Goal: Task Accomplishment & Management: Use online tool/utility

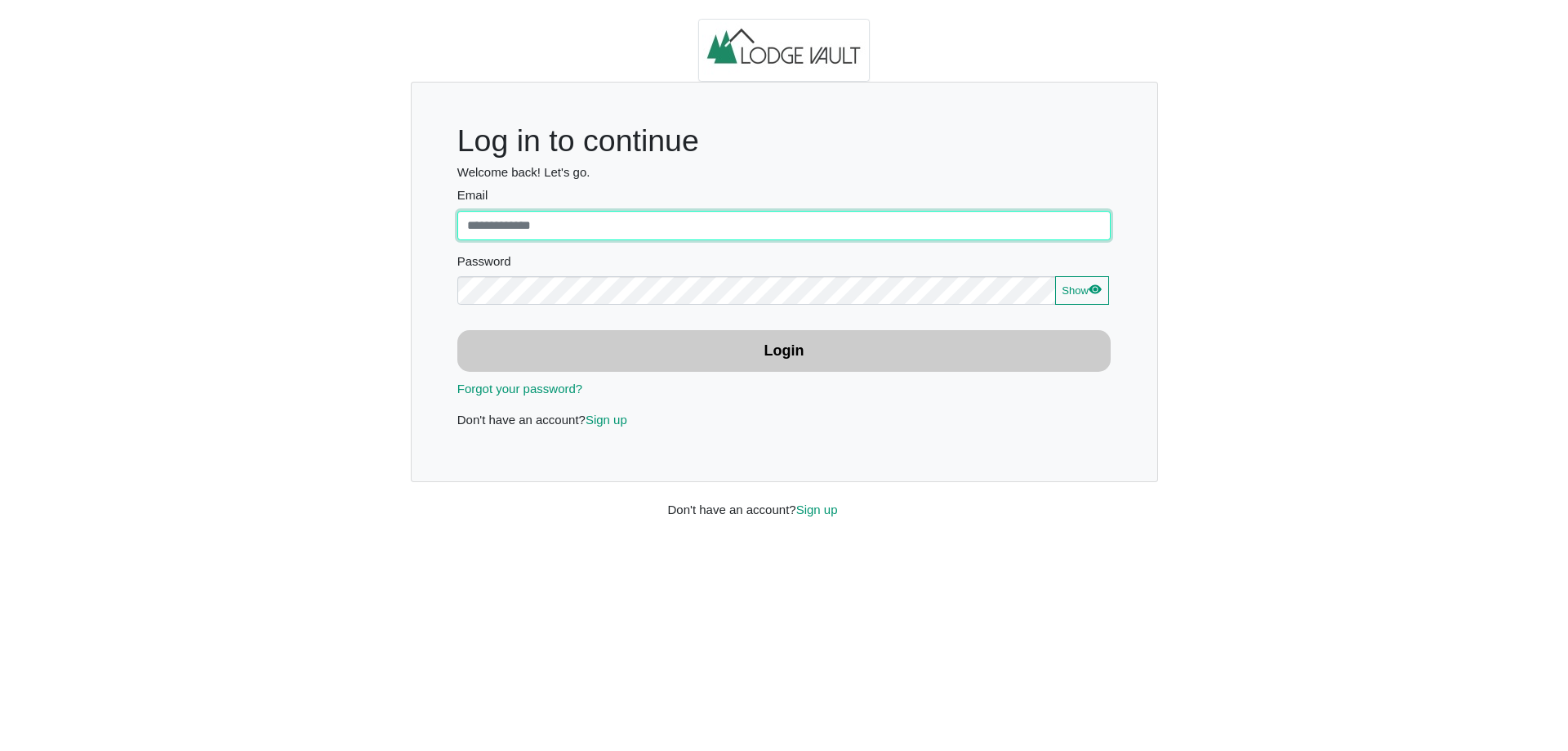
type input "**********"
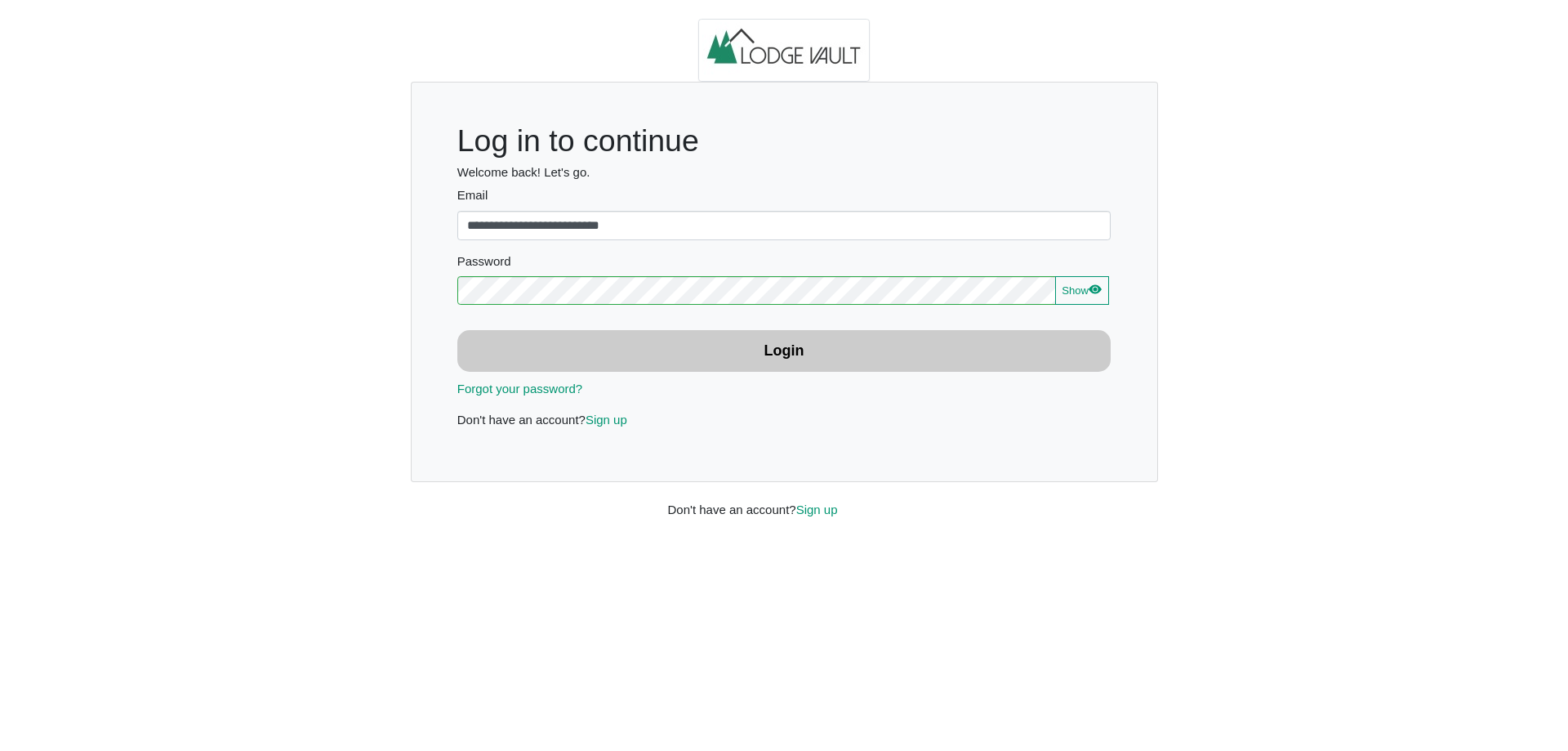
click at [828, 347] on button "Login" at bounding box center [784, 351] width 654 height 41
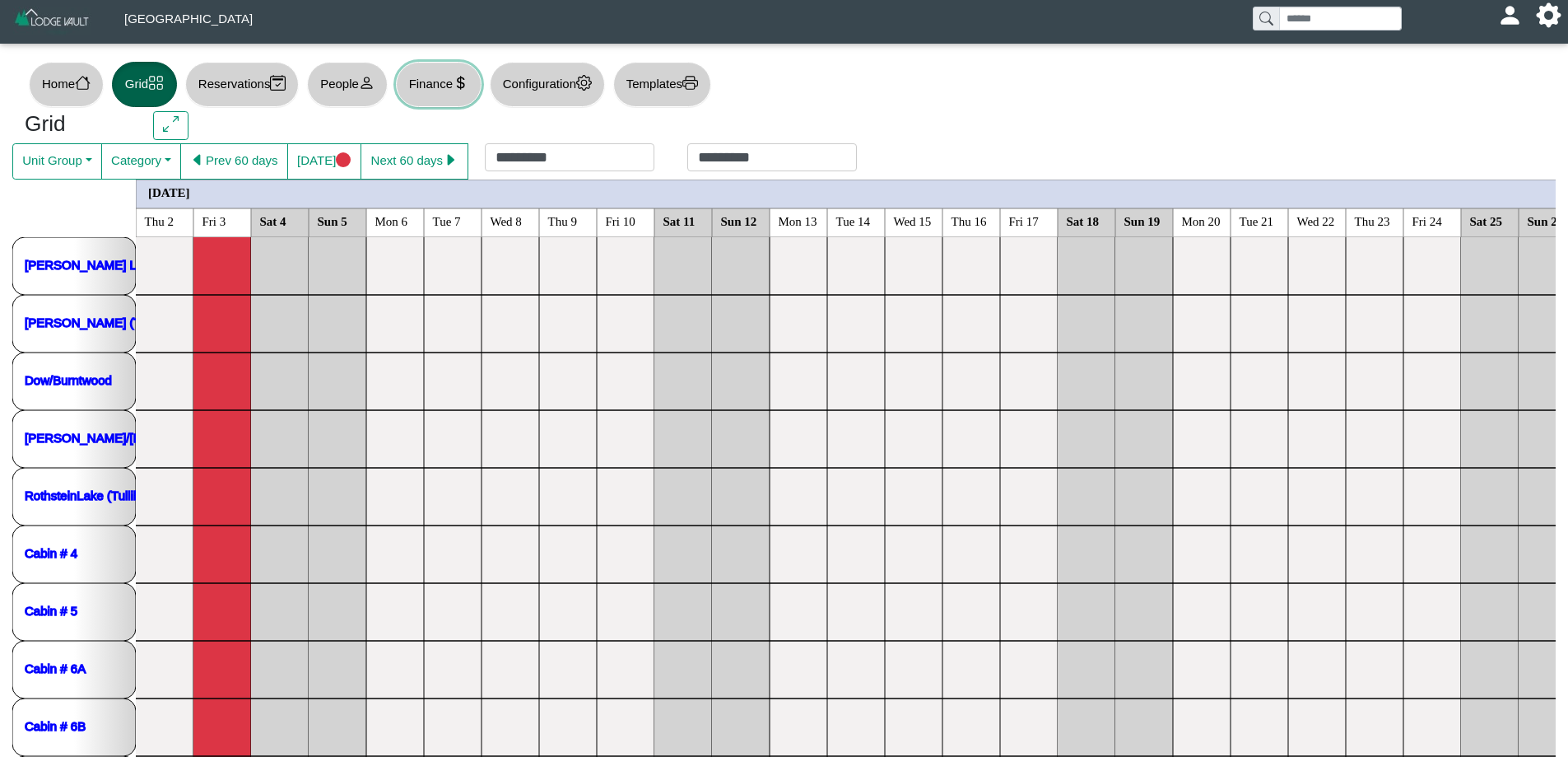
click at [454, 79] on button "Finance" at bounding box center [438, 84] width 86 height 45
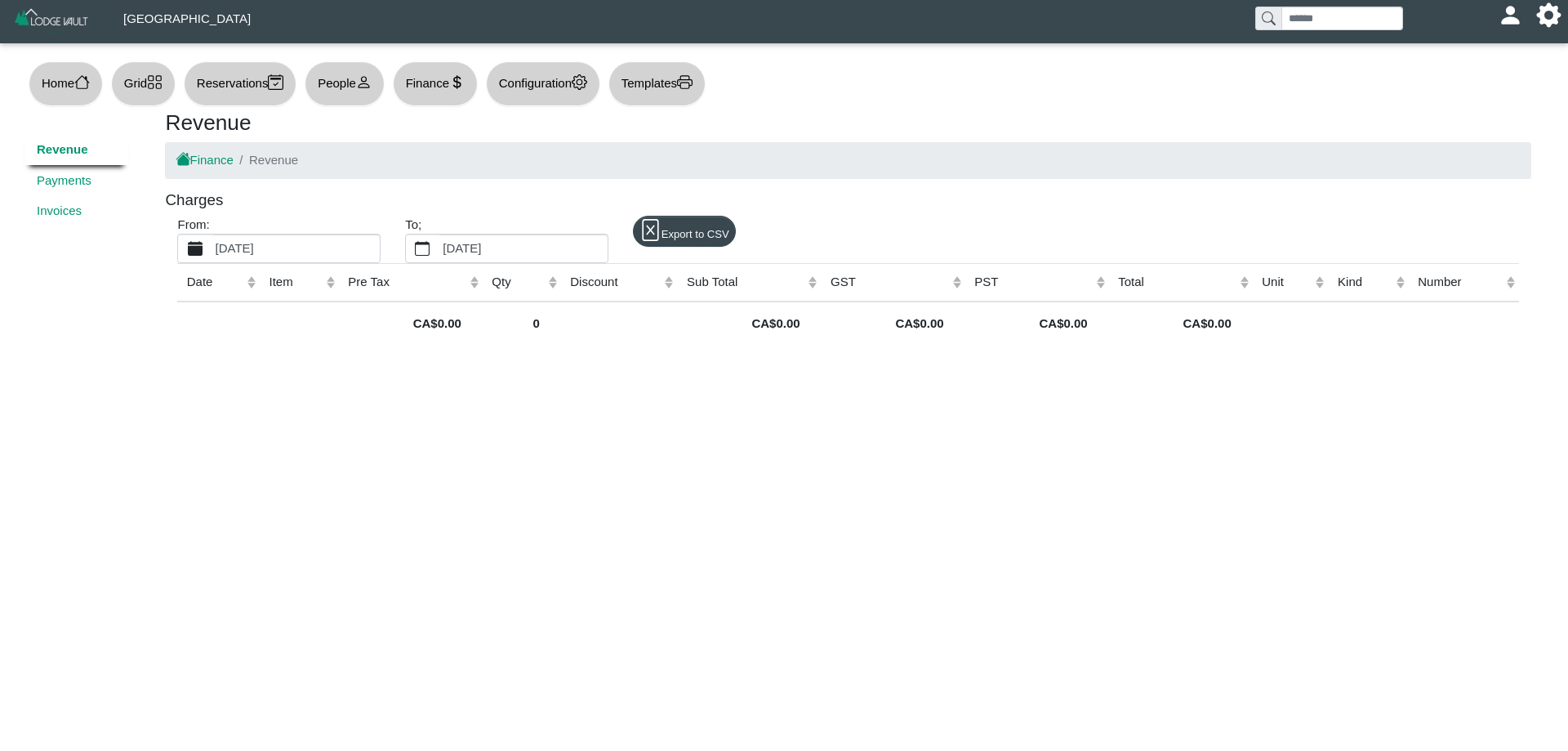
click at [359, 250] on label "[DATE]" at bounding box center [296, 248] width 167 height 28
click at [212, 250] on button "[DATE]" at bounding box center [195, 248] width 34 height 28
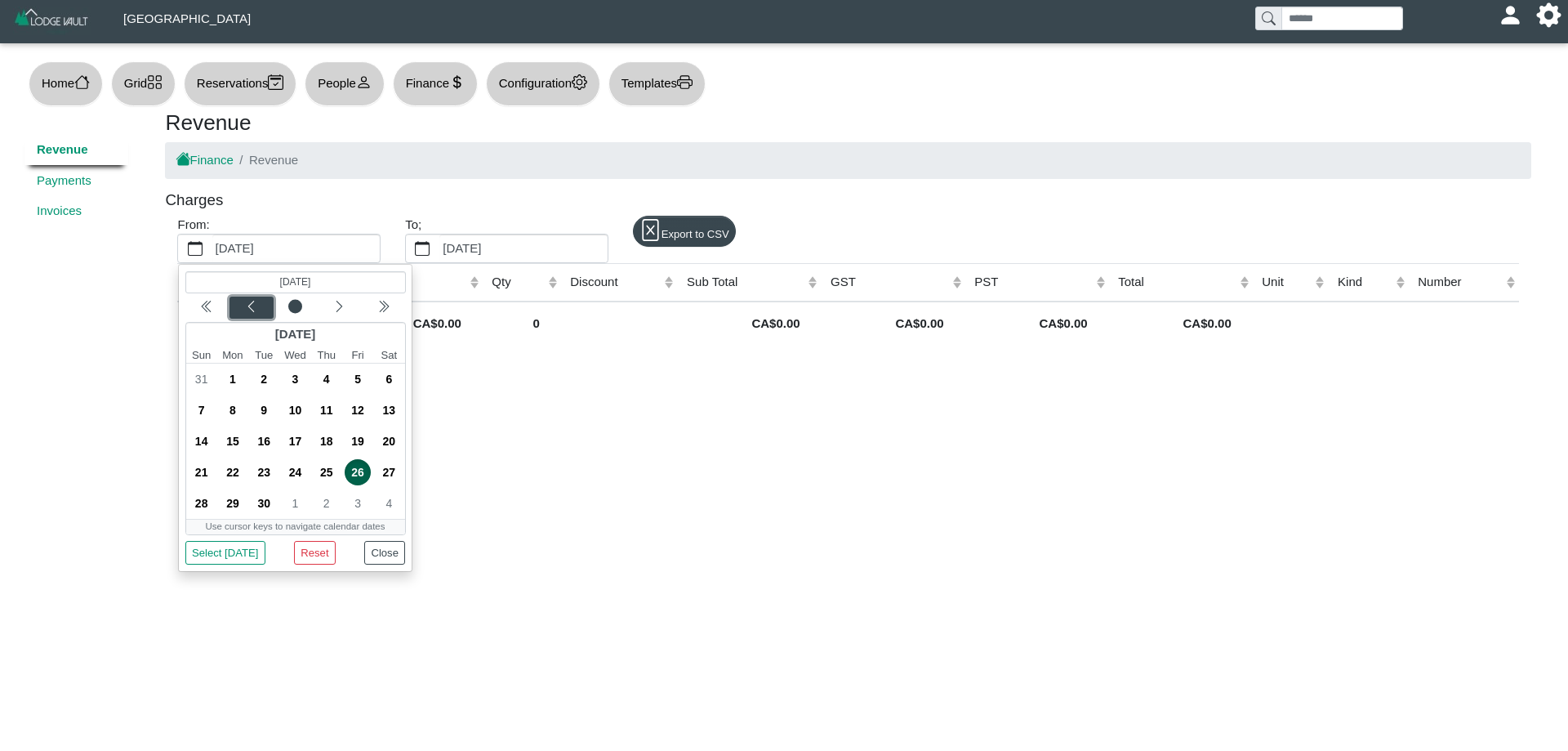
click at [257, 308] on icon "chevron left" at bounding box center [251, 306] width 13 height 13
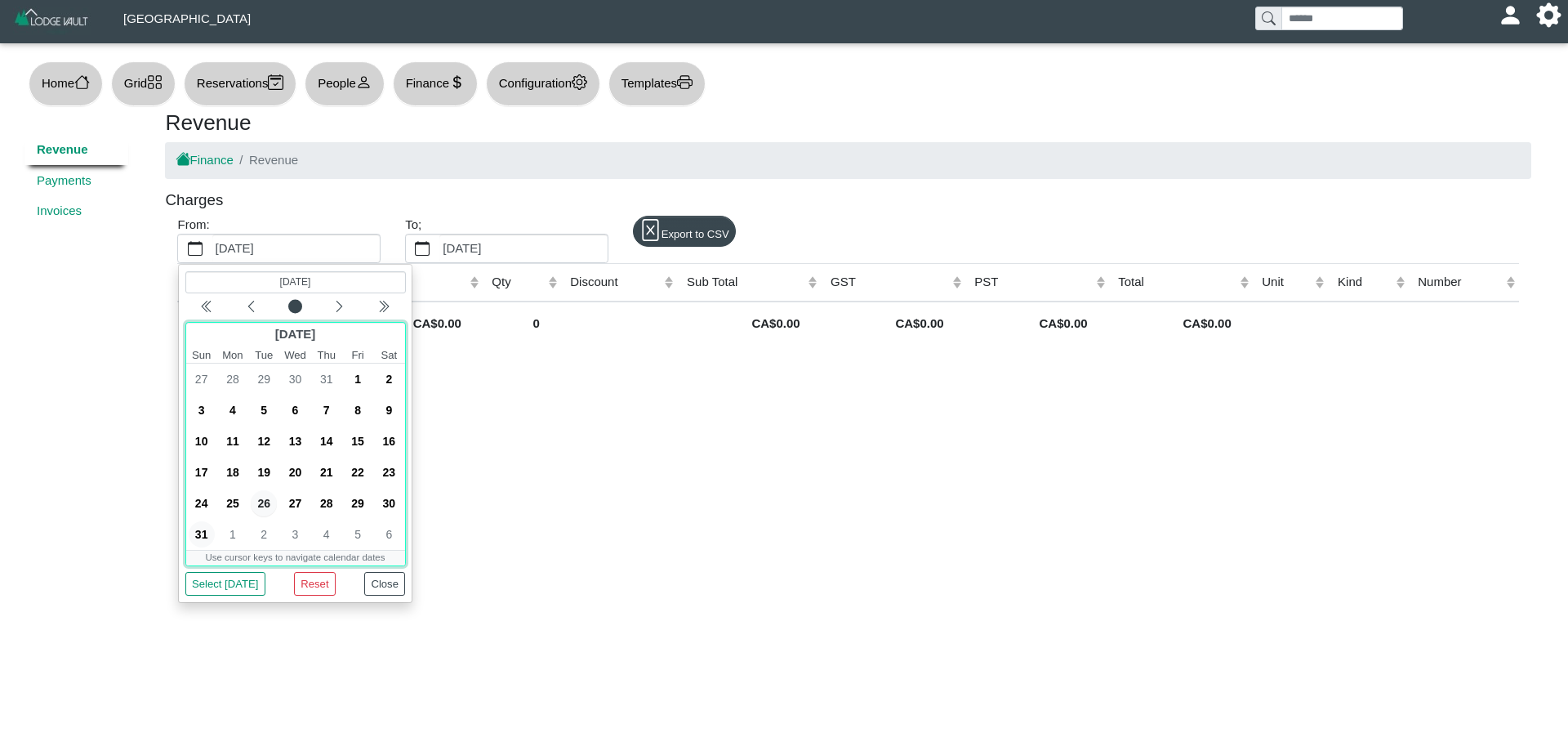
click at [203, 531] on span "31" at bounding box center [201, 534] width 26 height 26
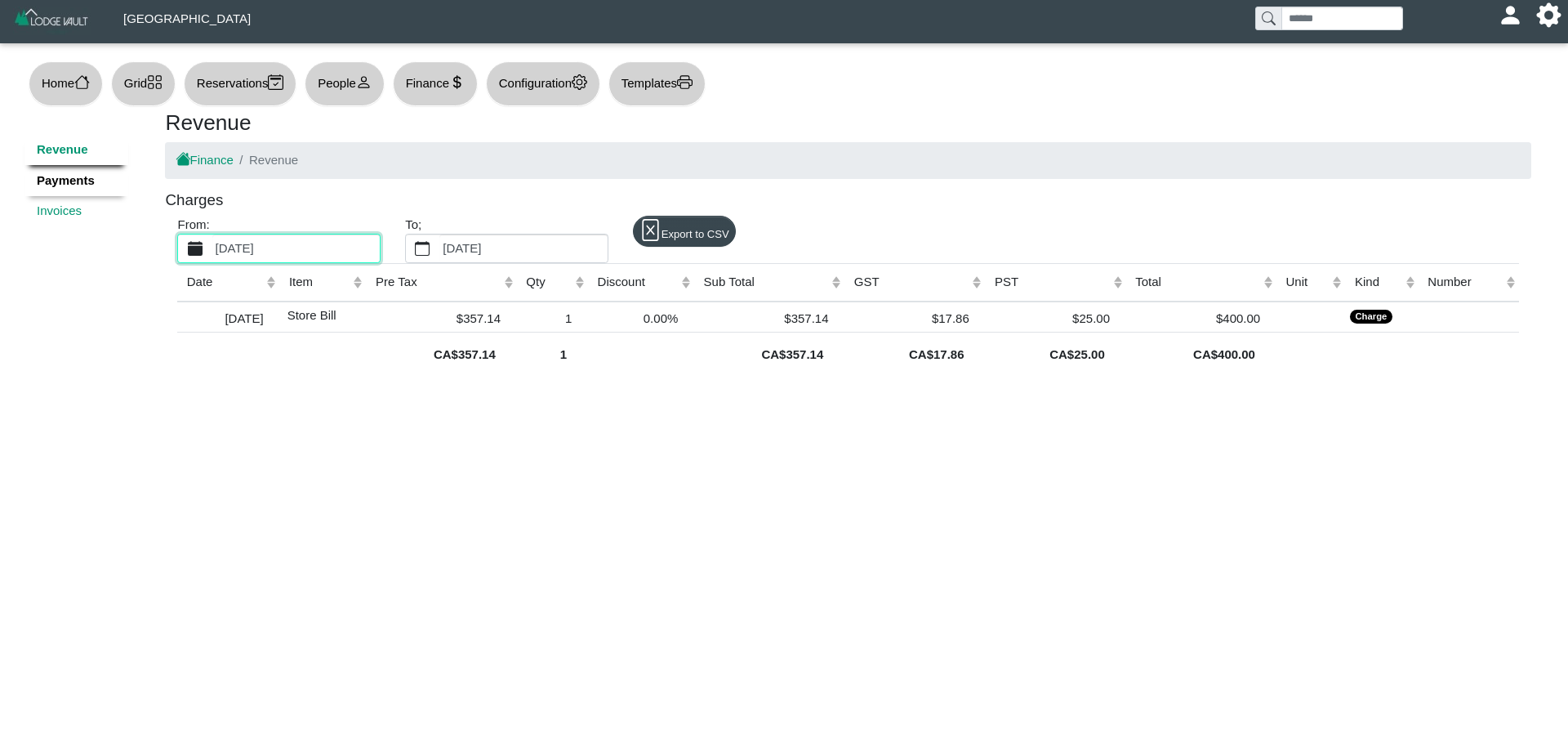
click at [76, 180] on link "Payments" at bounding box center [76, 181] width 103 height 31
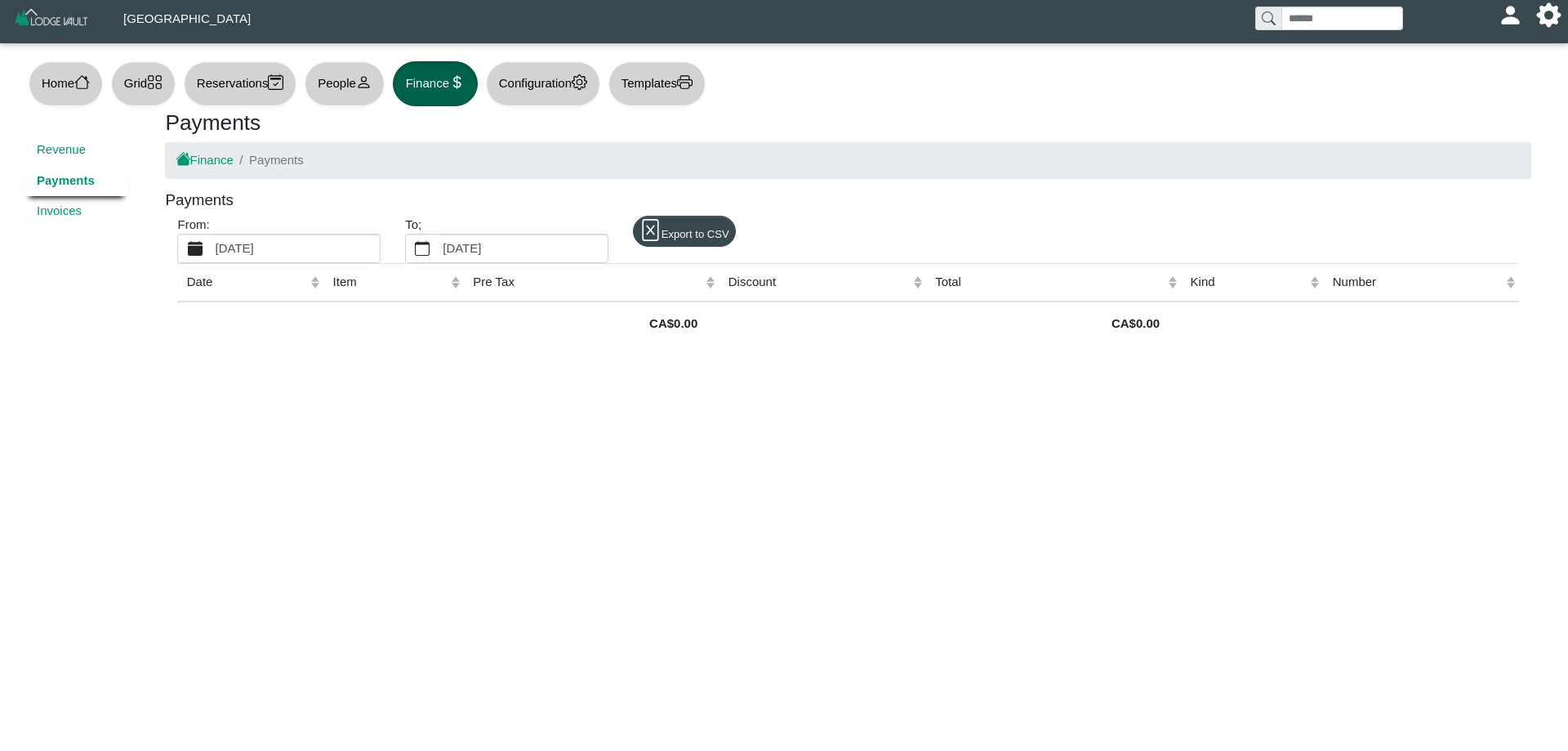
click at [364, 244] on label "[DATE]" at bounding box center [296, 248] width 167 height 28
click at [212, 244] on button "[DATE]" at bounding box center [195, 248] width 34 height 28
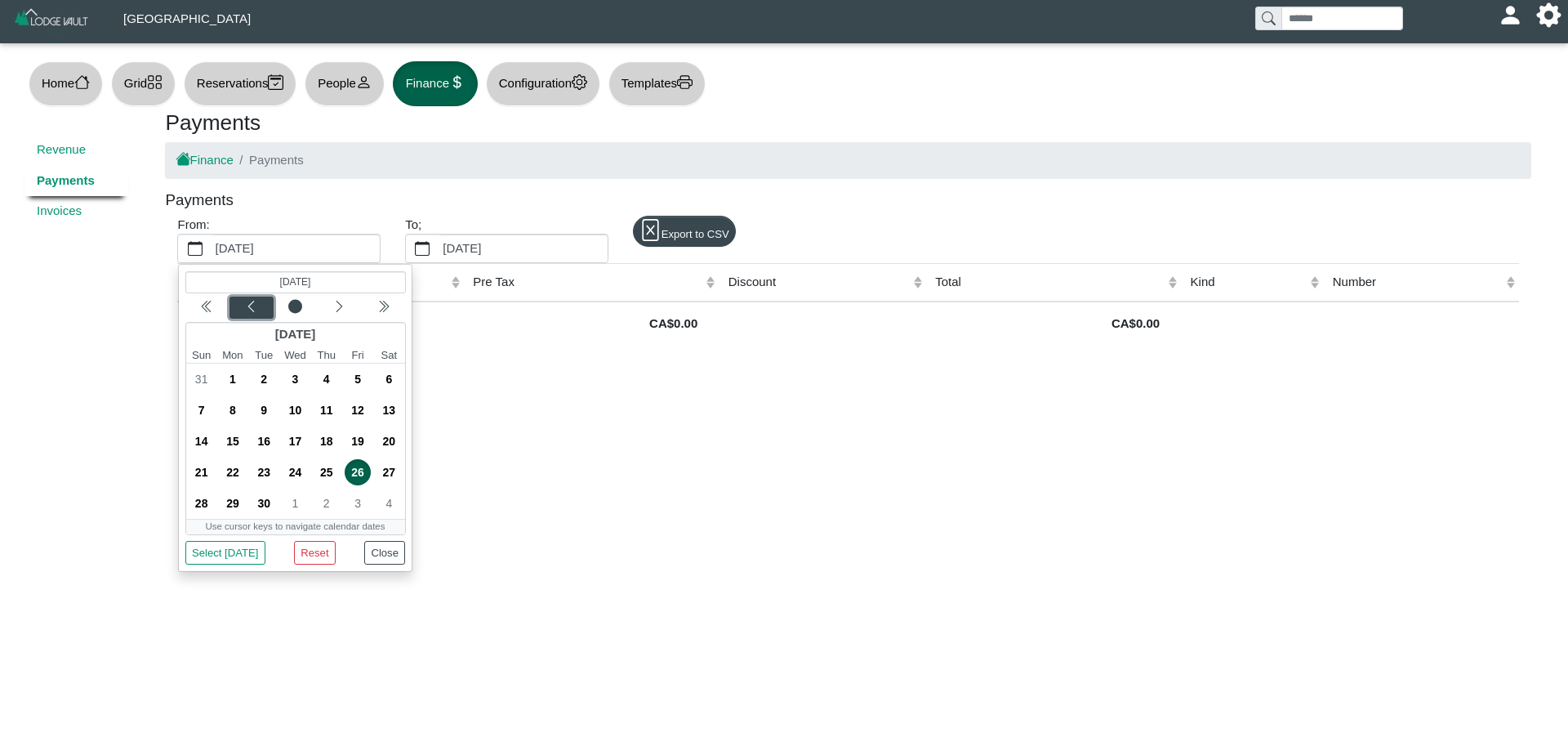
click at [251, 309] on icon "chevron left" at bounding box center [251, 306] width 13 height 13
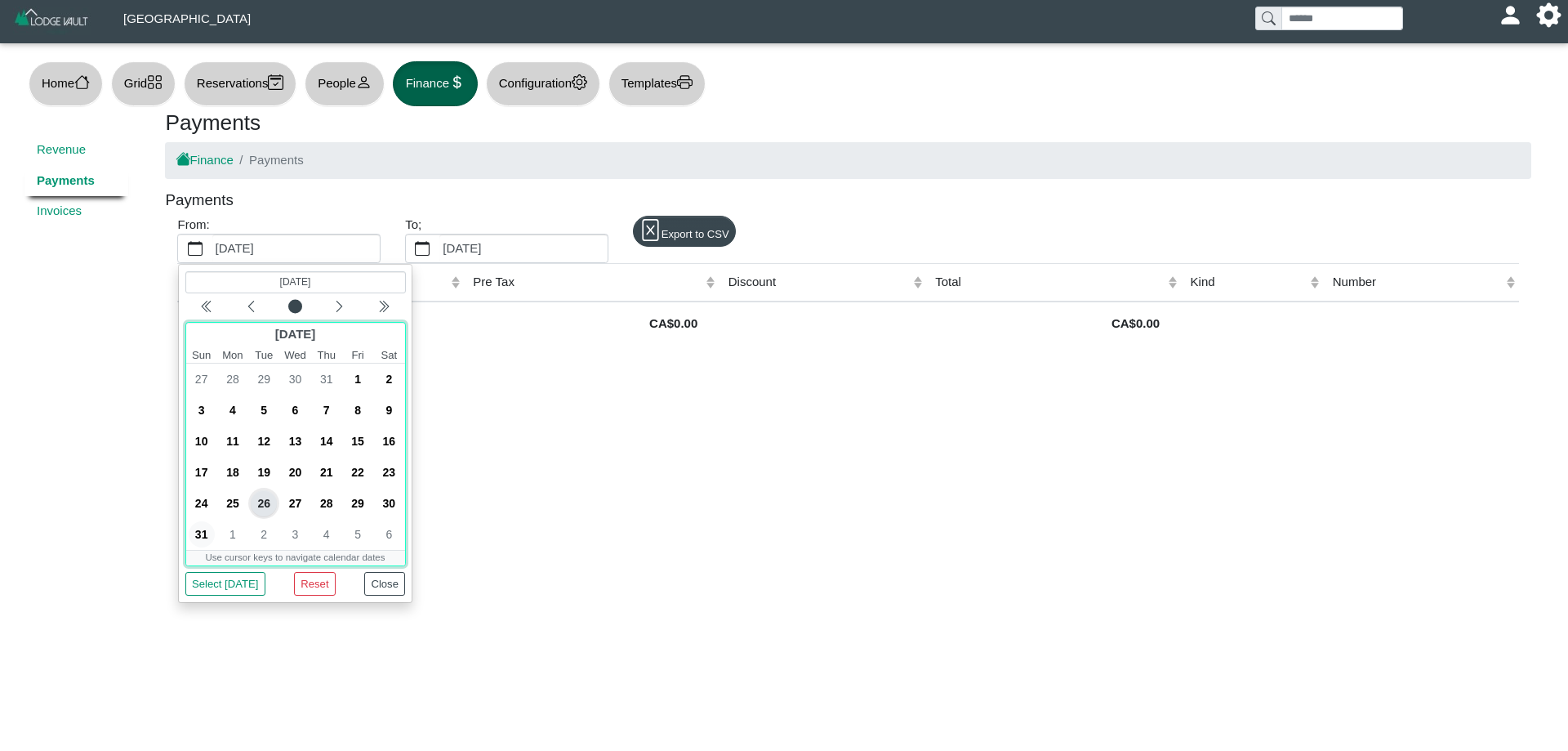
click at [201, 531] on span "31" at bounding box center [201, 534] width 26 height 26
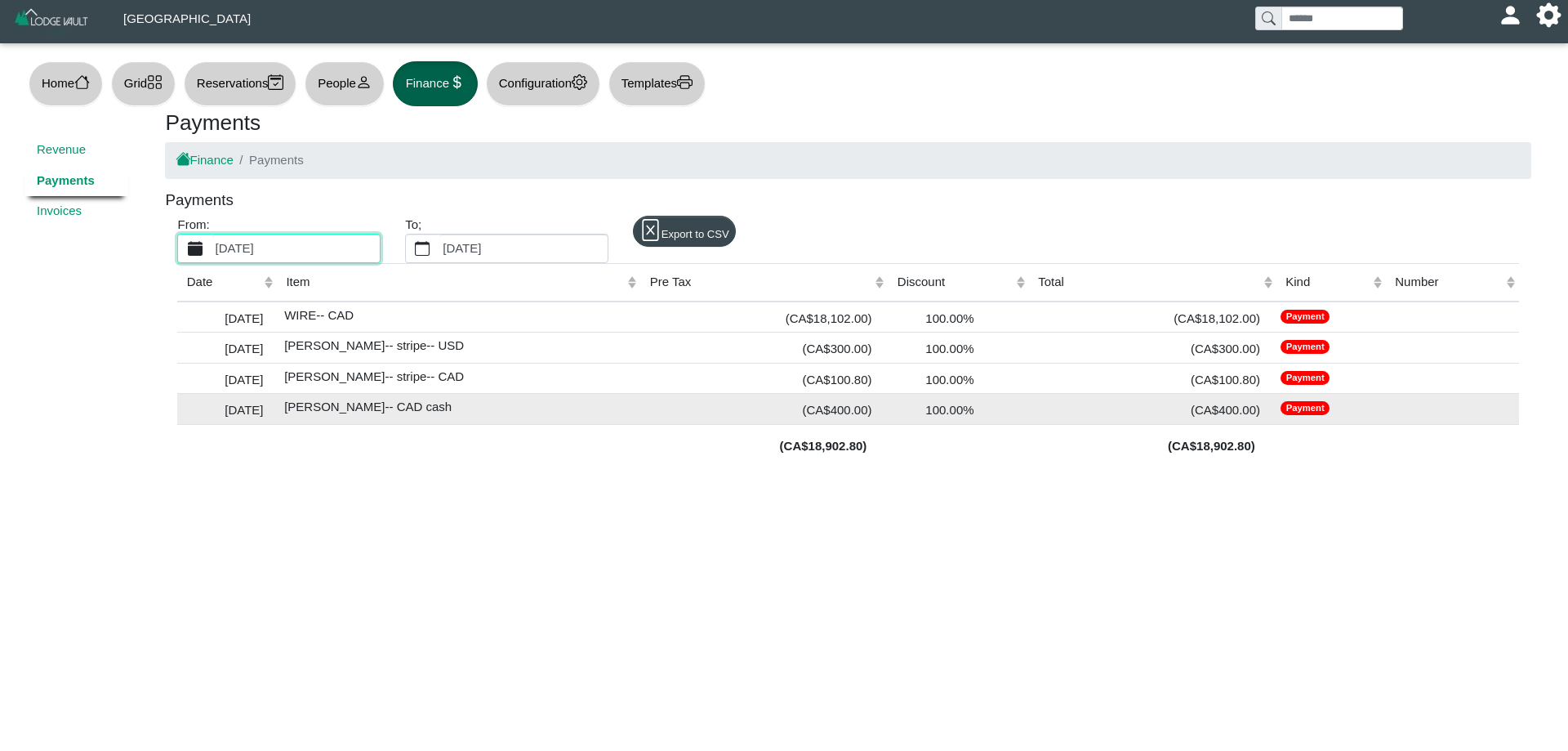
click at [1212, 407] on div "(CA$400.00)" at bounding box center [1153, 409] width 239 height 22
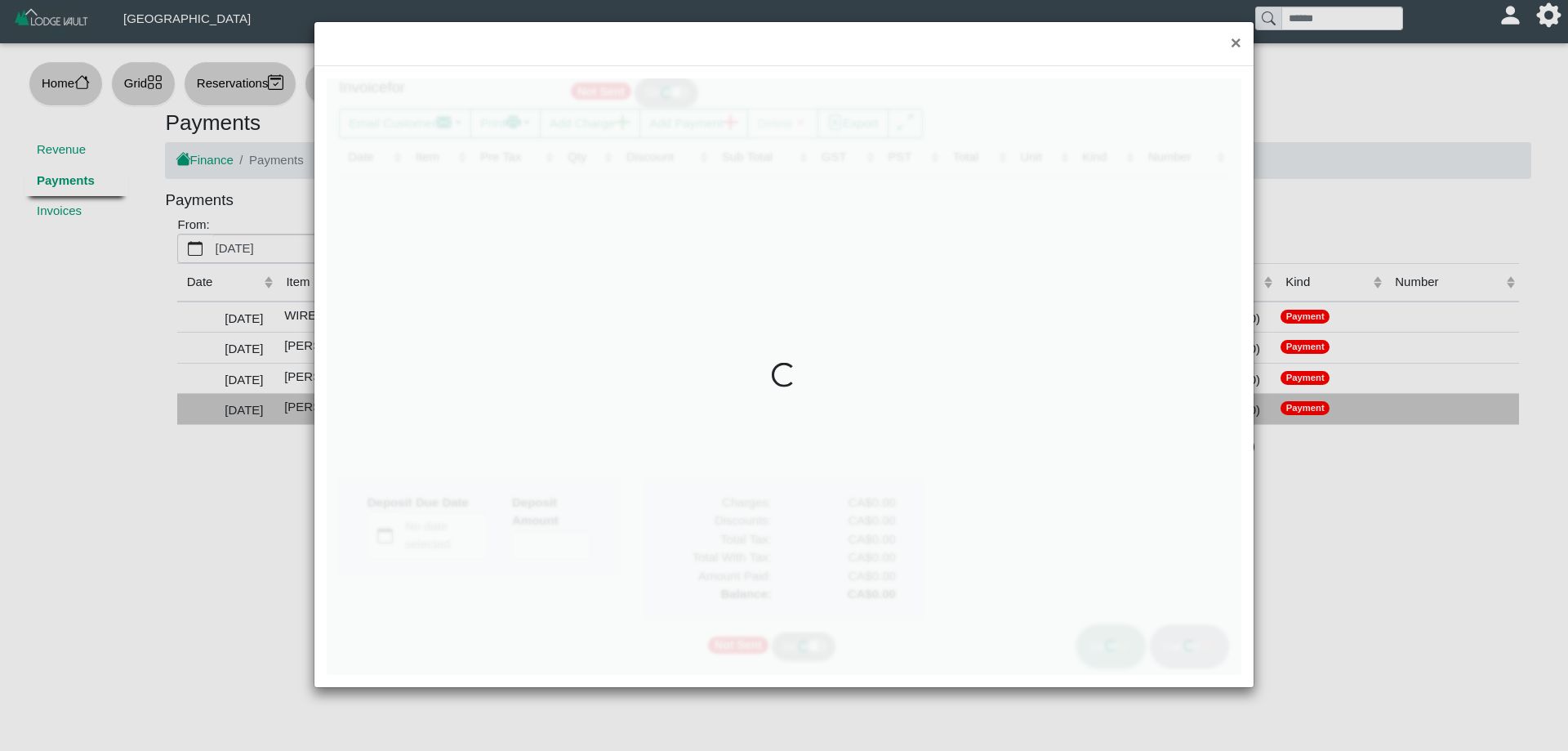
type input "*"
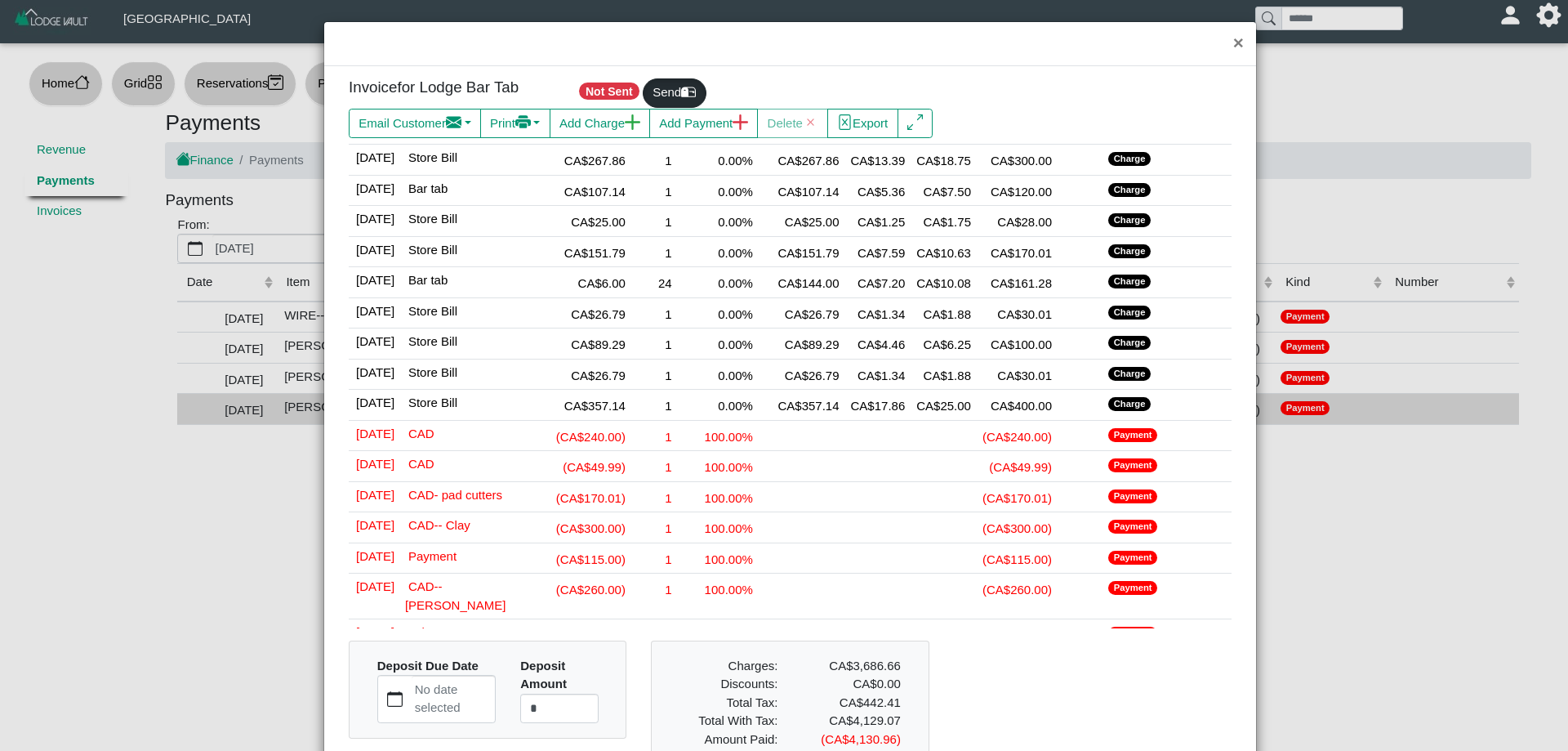
scroll to position [490, 0]
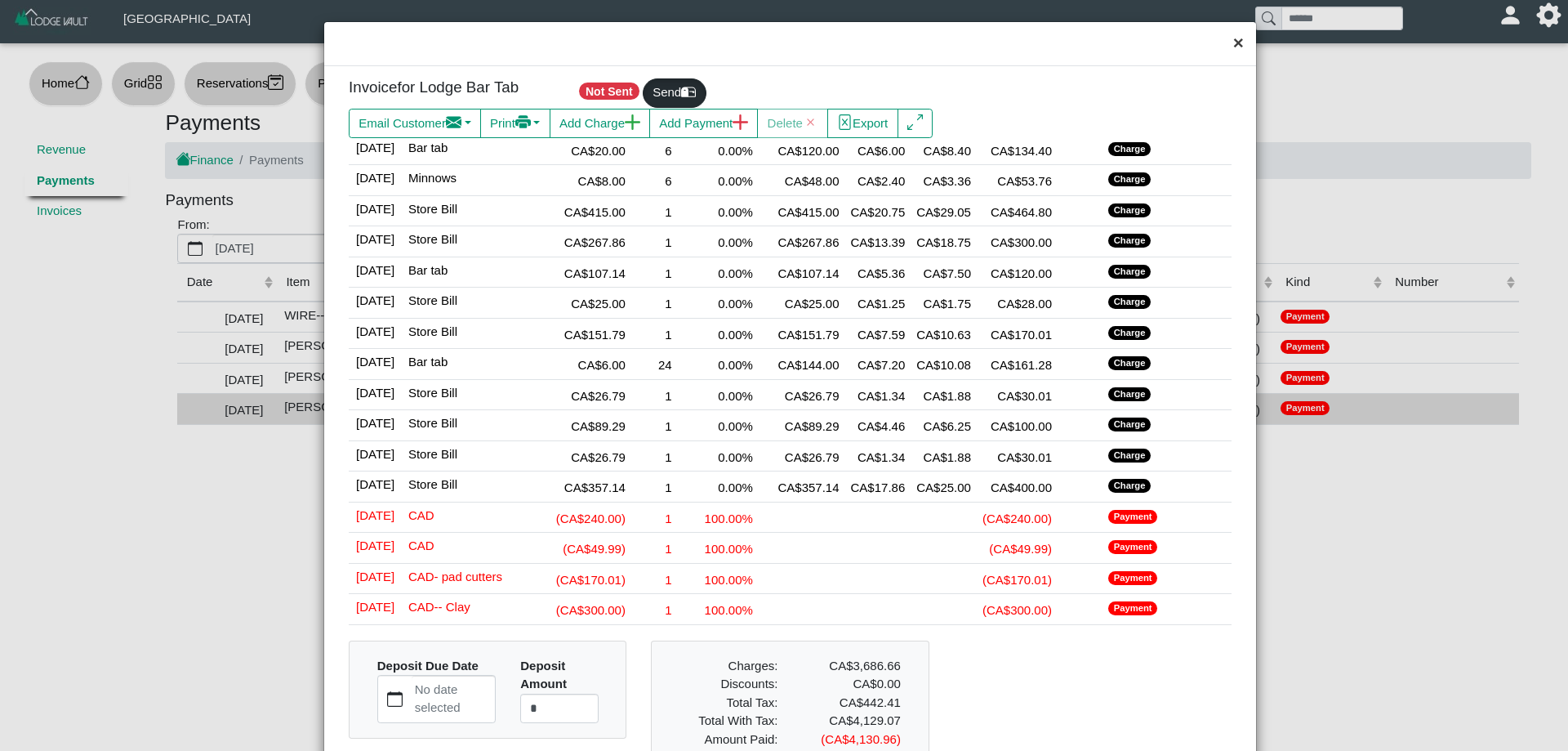
click at [1221, 44] on button "×" at bounding box center [1238, 44] width 35 height 43
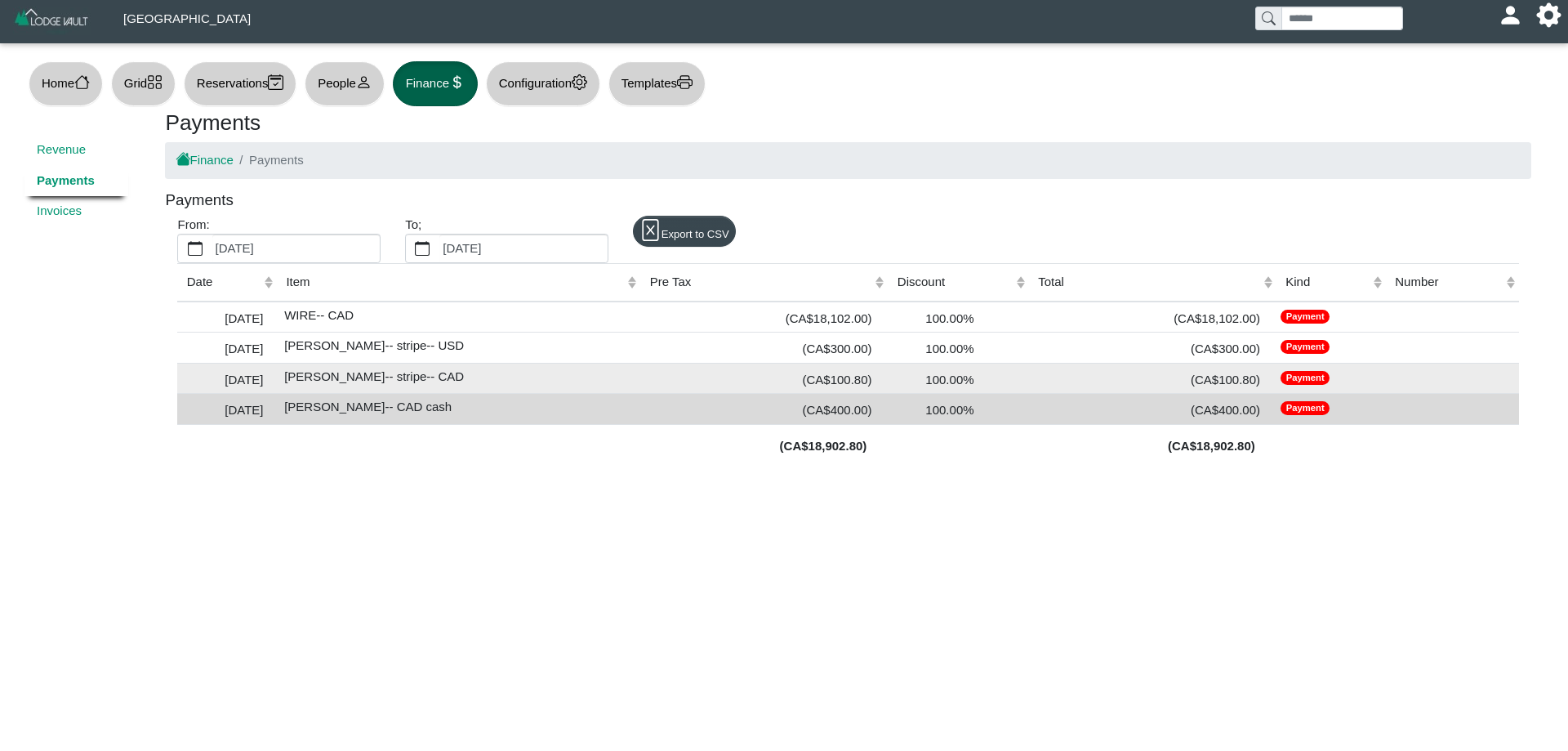
click at [1283, 377] on td "Payment" at bounding box center [1330, 378] width 109 height 31
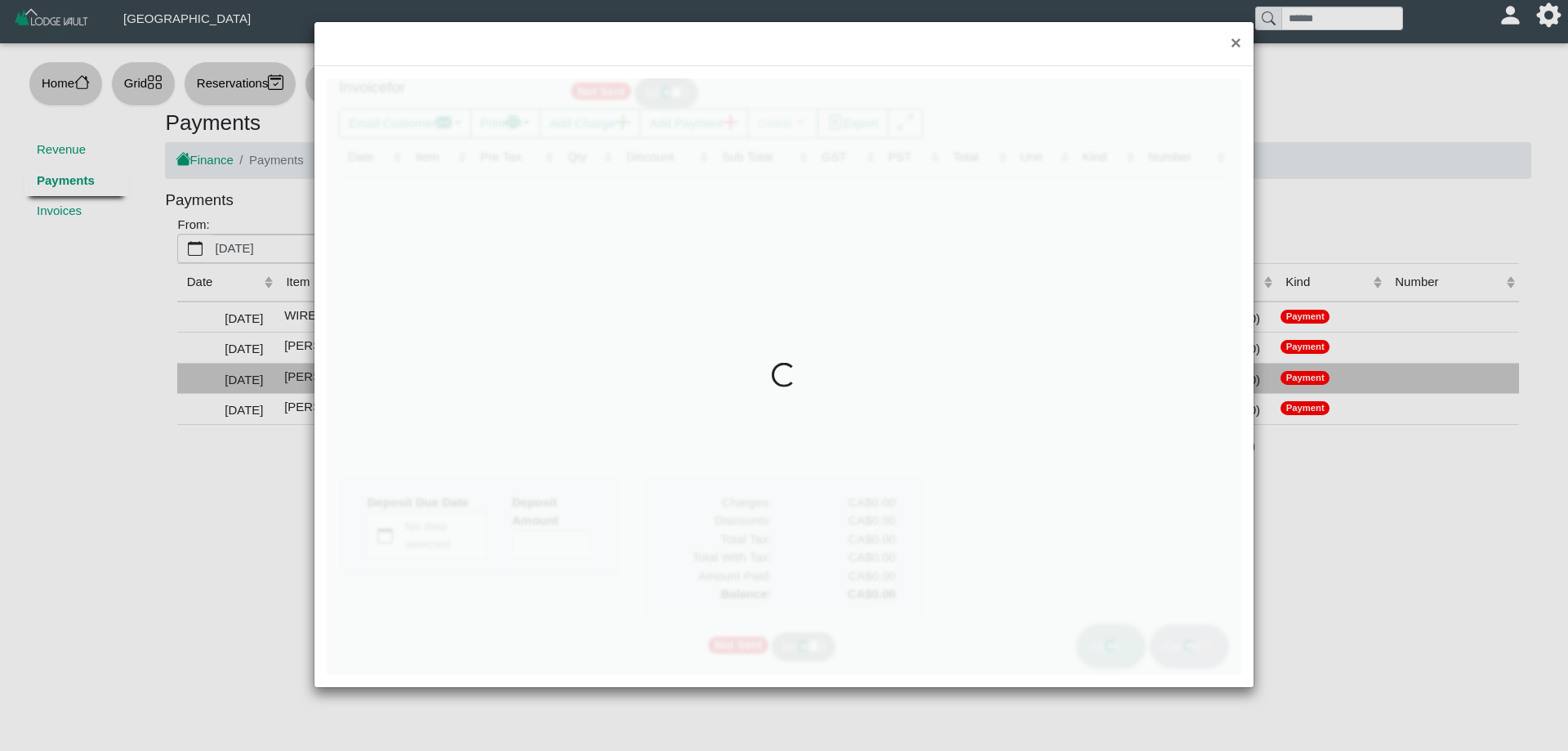
type input "*"
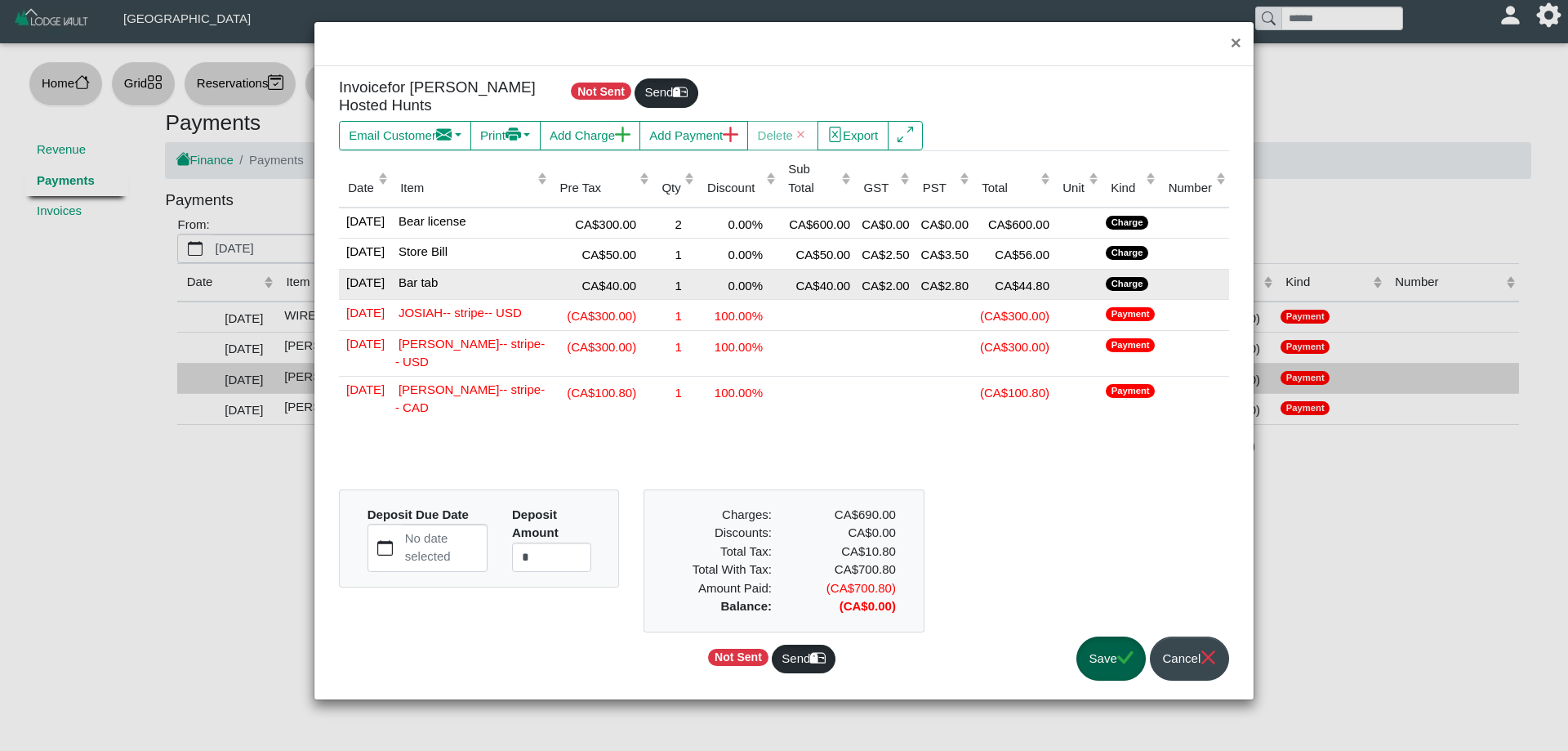
click at [816, 274] on div "CA$40.00" at bounding box center [816, 285] width 67 height 22
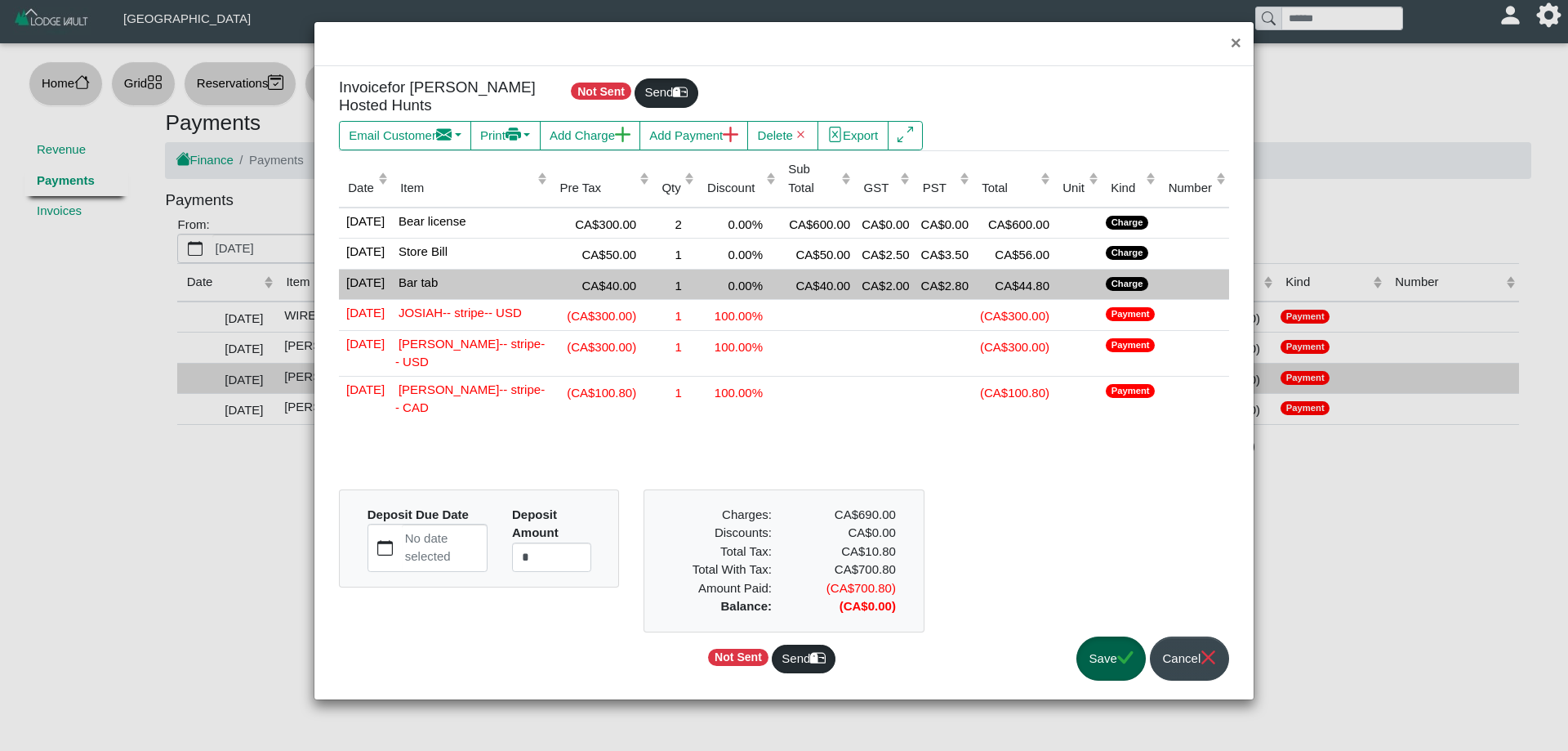
click at [976, 274] on div "CA$44.80" at bounding box center [1013, 285] width 72 height 22
click at [1232, 47] on button "×" at bounding box center [1236, 44] width 35 height 43
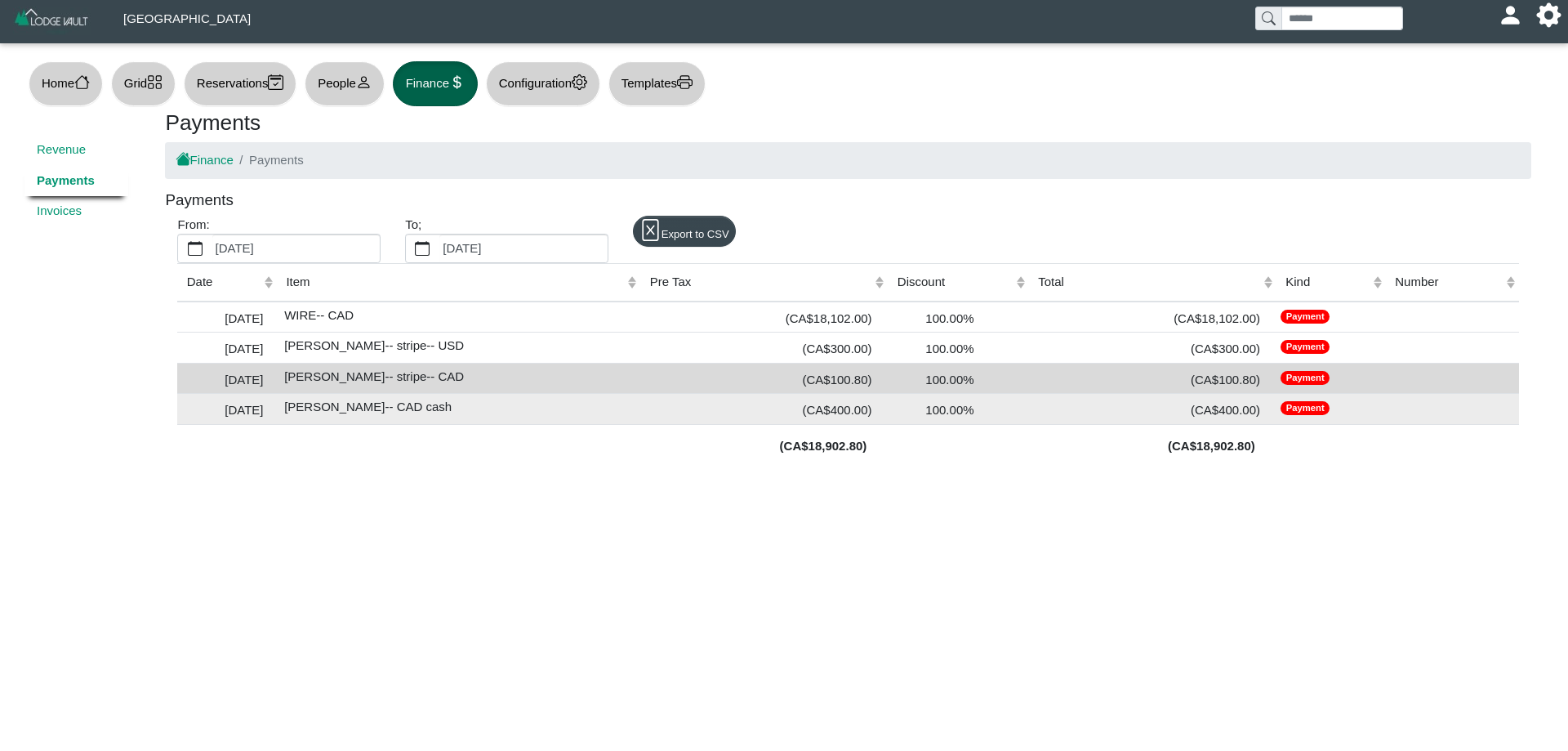
click at [1223, 409] on div "(CA$400.00)" at bounding box center [1153, 409] width 239 height 22
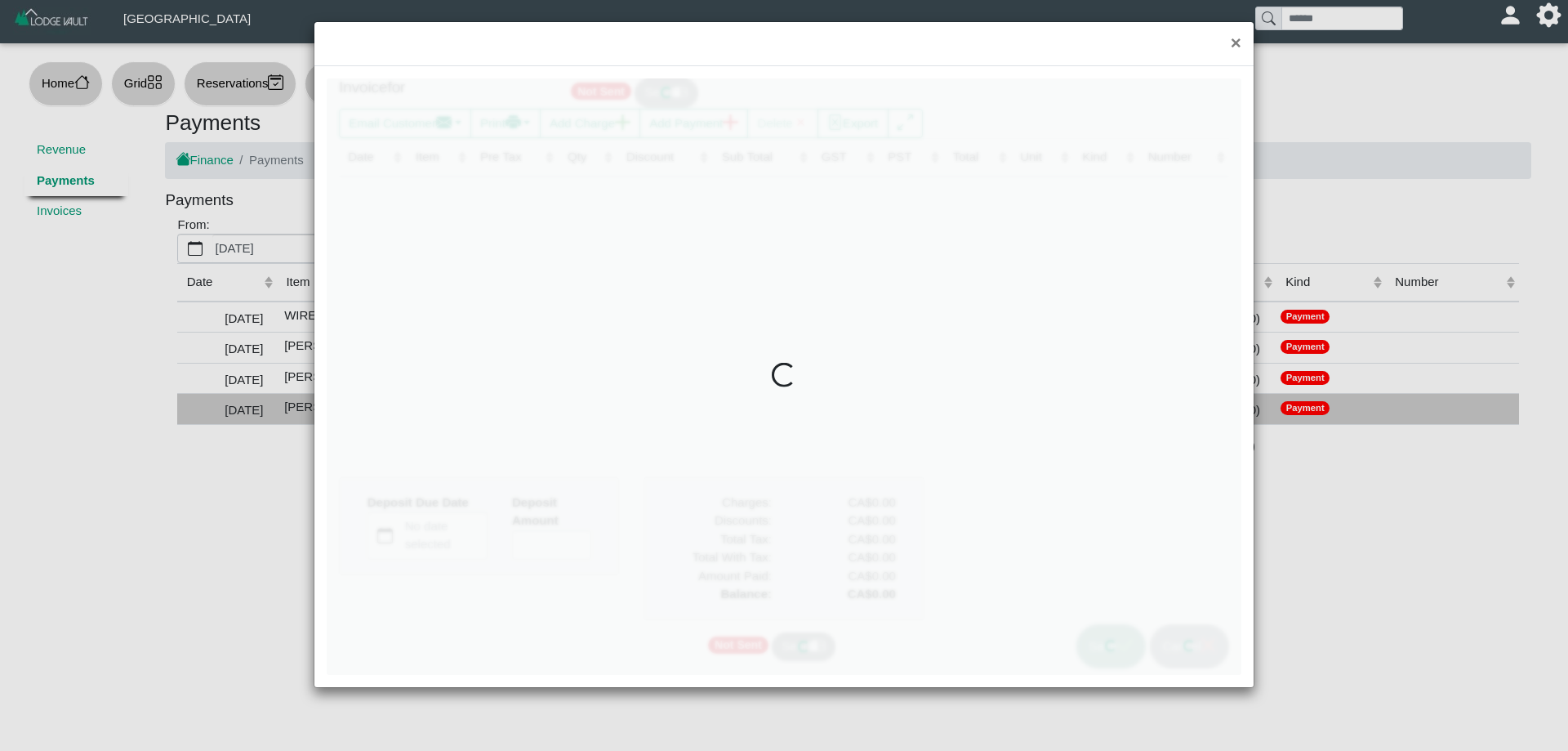
type input "*"
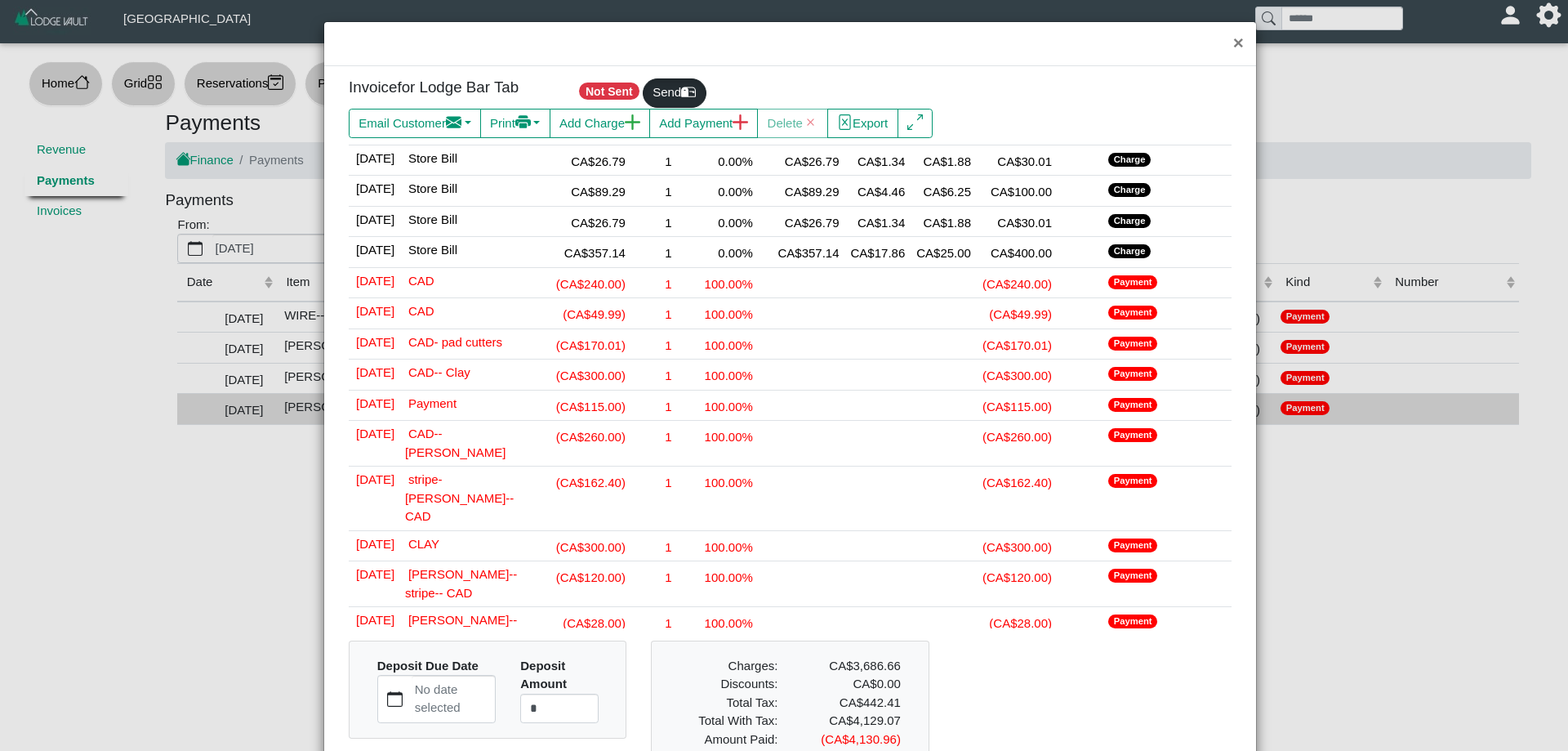
scroll to position [562, 0]
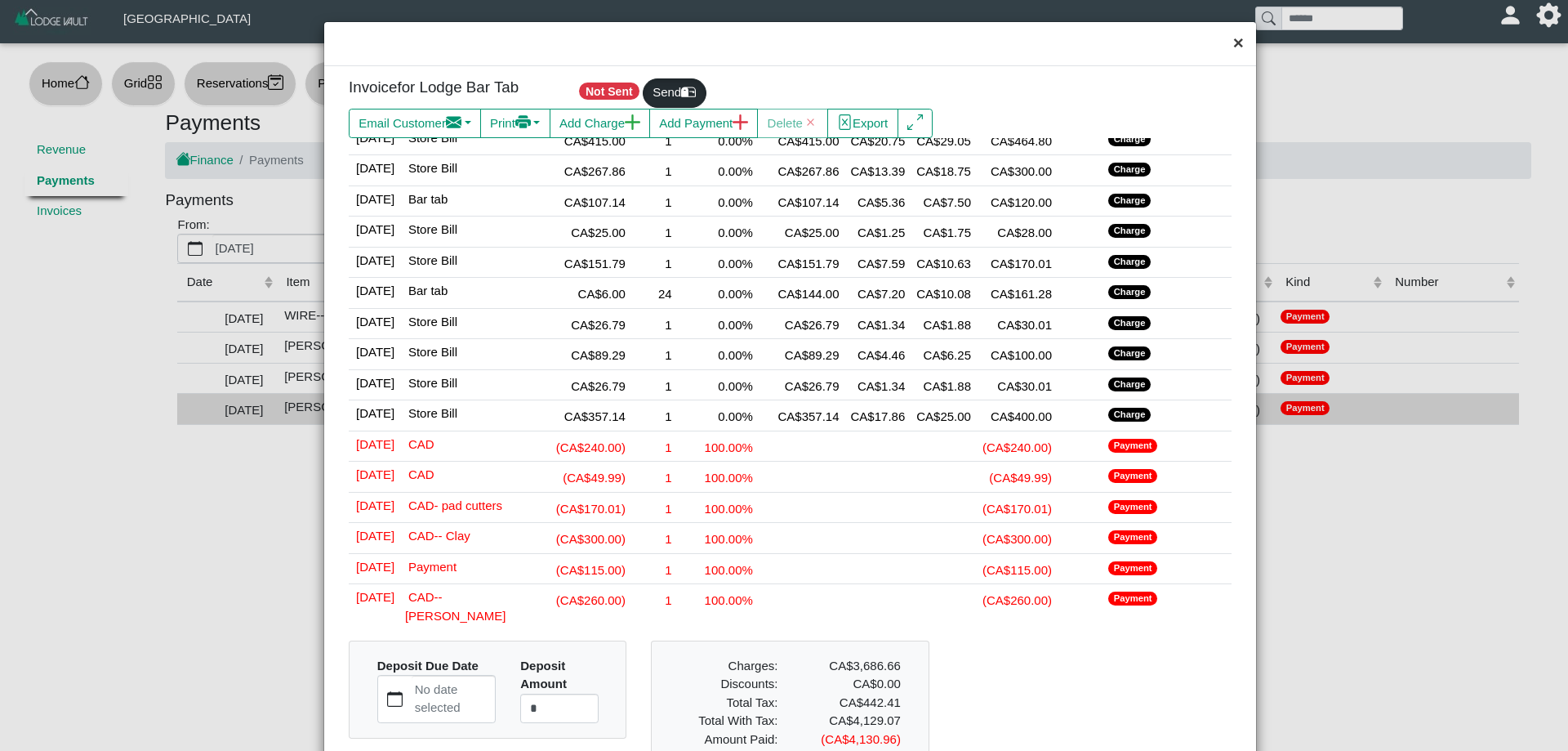
click at [1234, 41] on button "×" at bounding box center [1238, 44] width 35 height 43
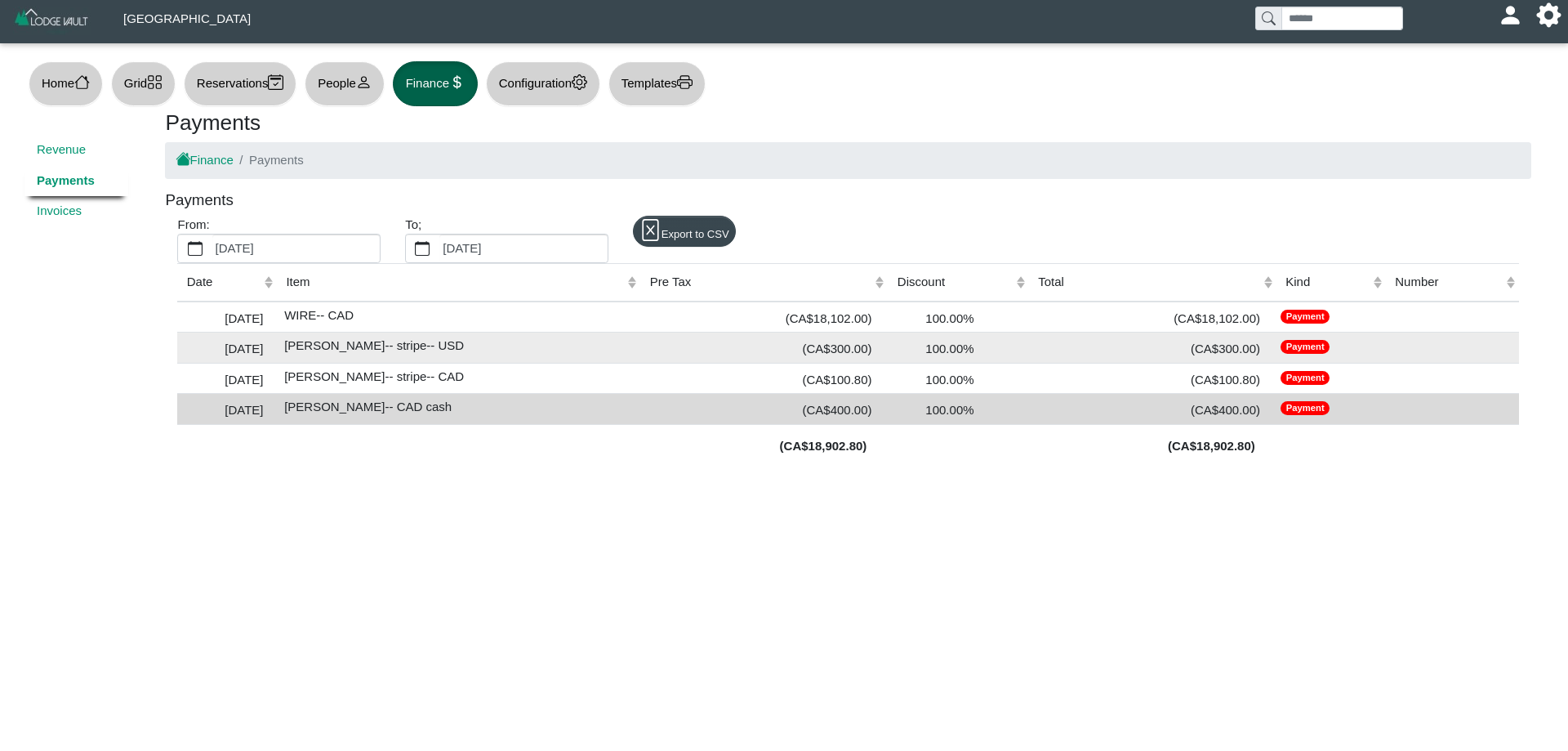
click at [1219, 350] on div "(CA$300.00)" at bounding box center [1153, 348] width 239 height 22
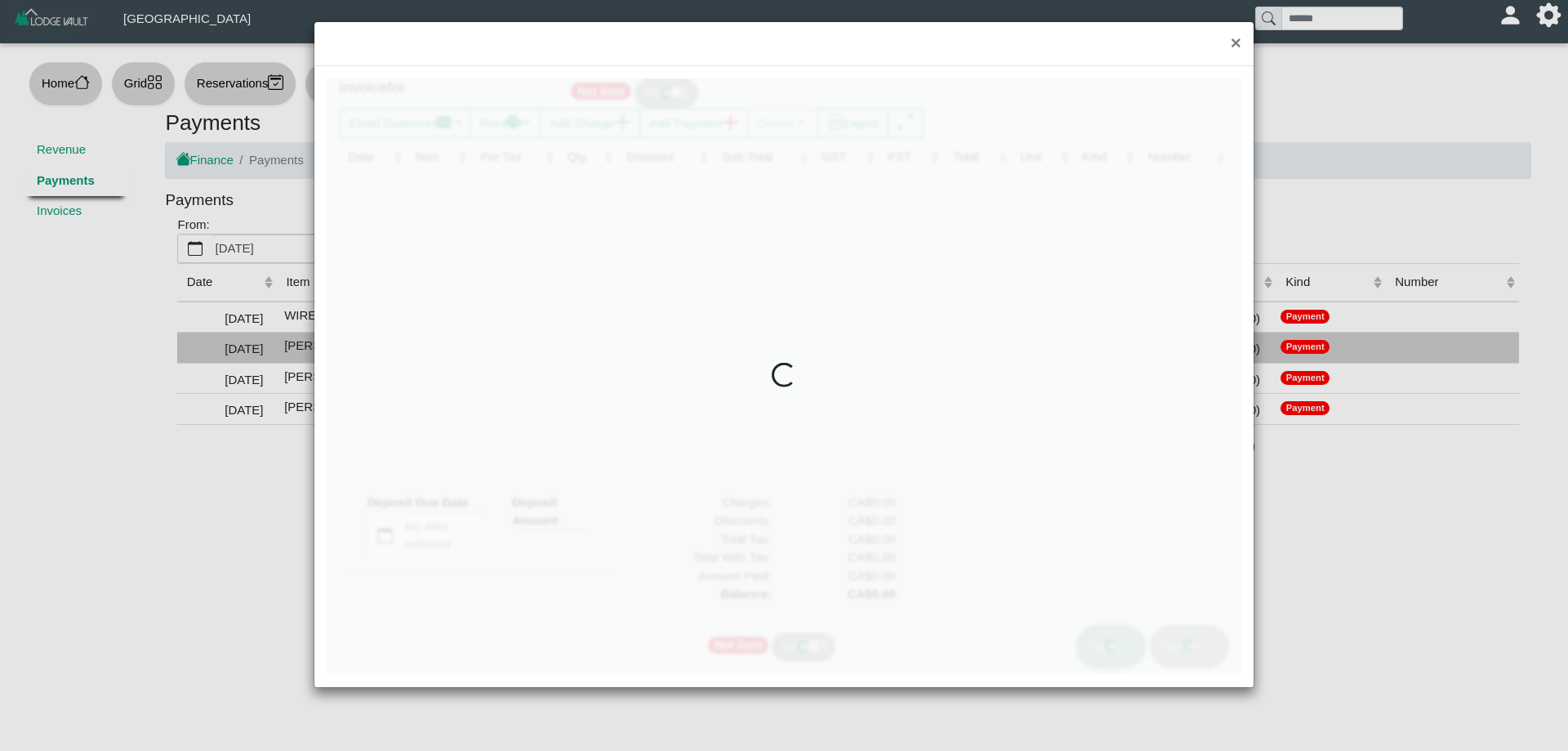
type input "*"
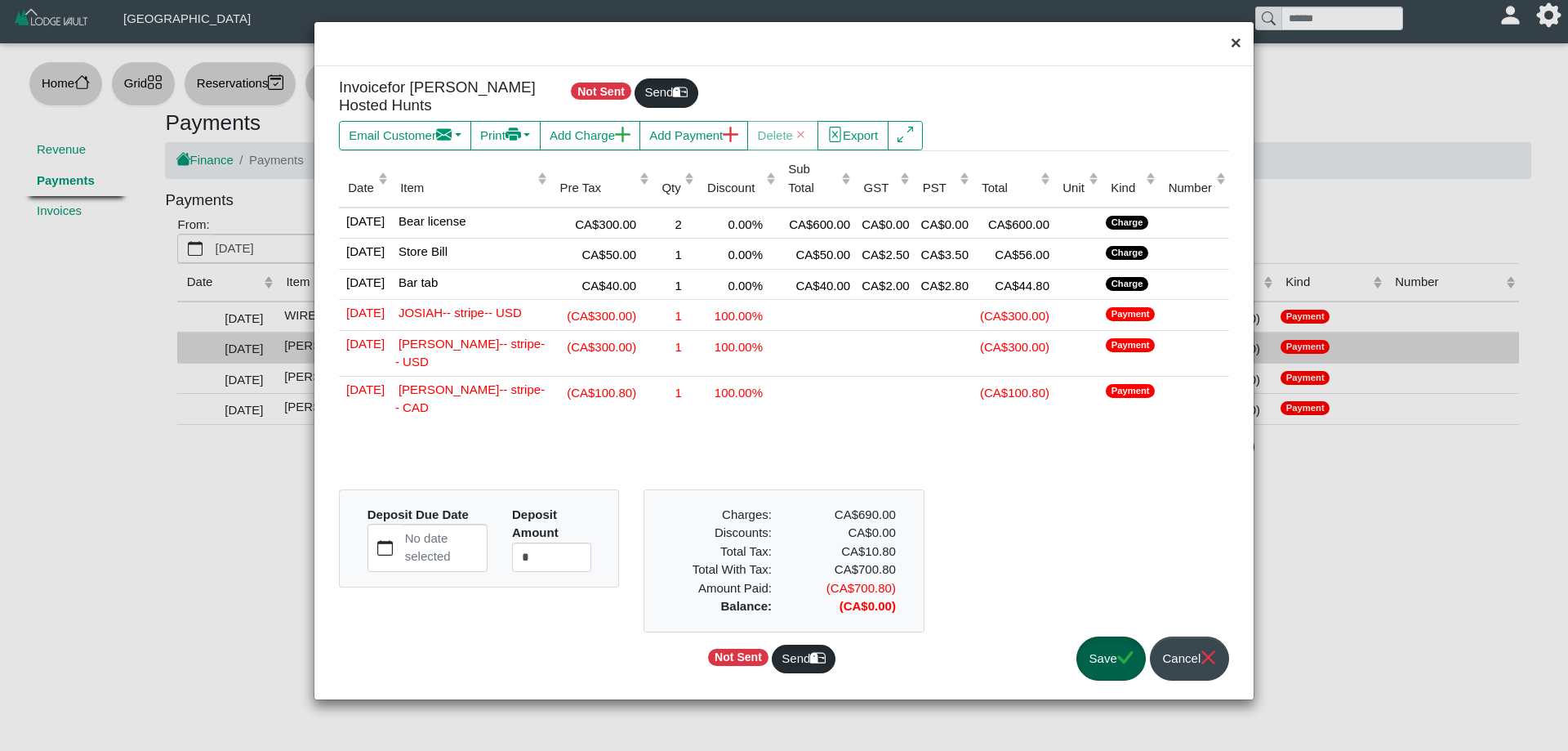
click at [1237, 44] on button "×" at bounding box center [1236, 44] width 35 height 43
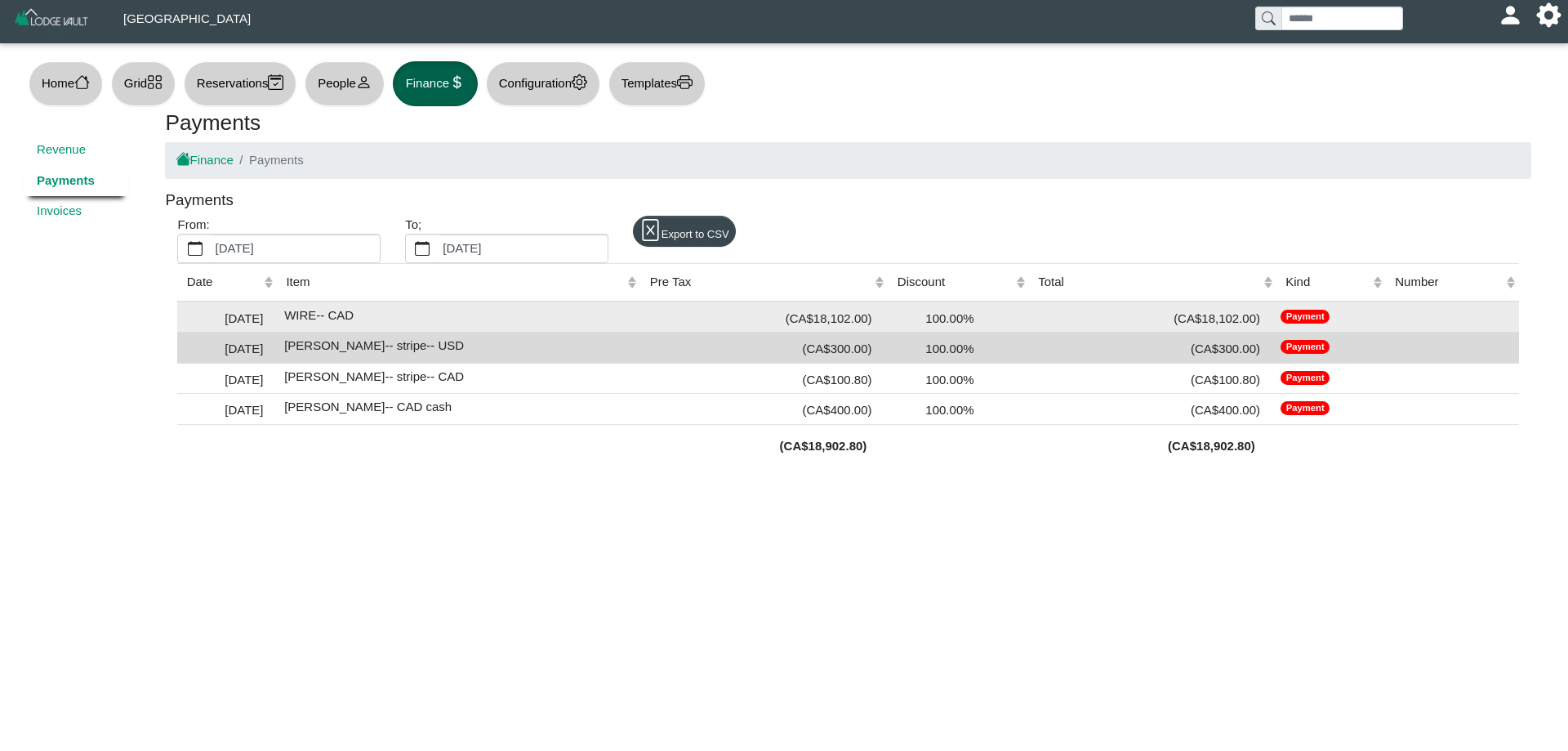
click at [1209, 315] on div "(CA$18,102.00)" at bounding box center [1153, 318] width 239 height 22
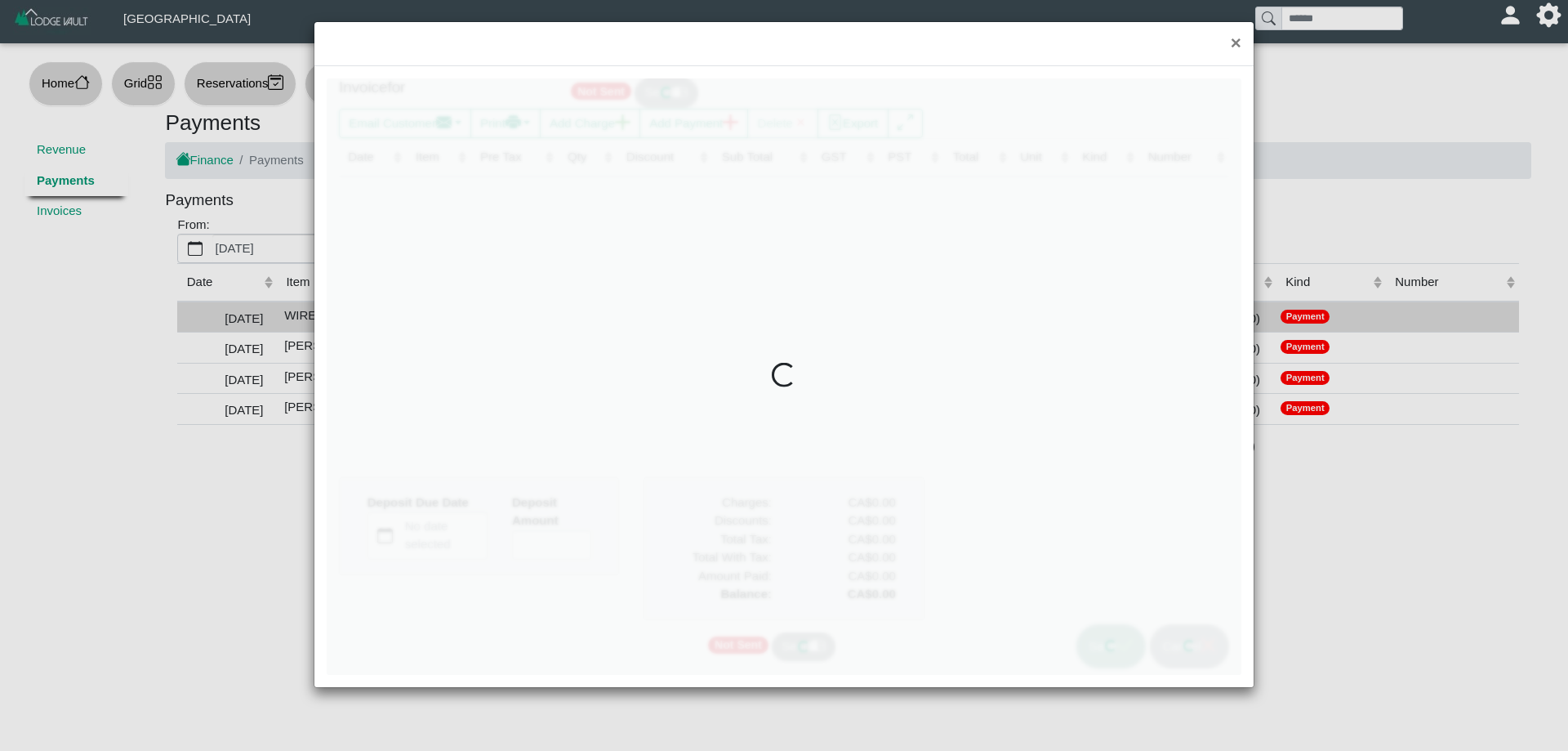
type input "*"
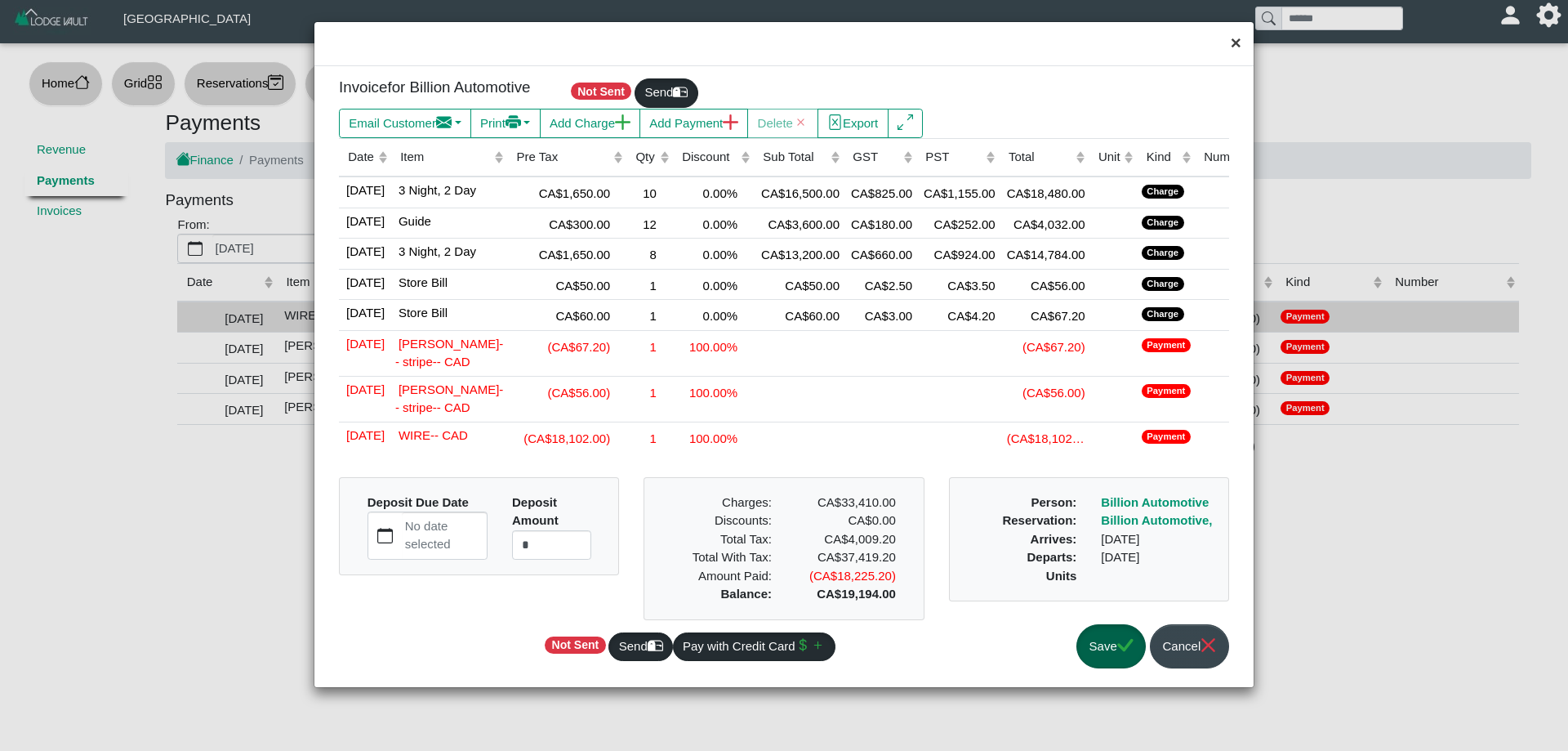
click at [1232, 47] on button "×" at bounding box center [1236, 44] width 35 height 43
